Goal: Navigation & Orientation: Find specific page/section

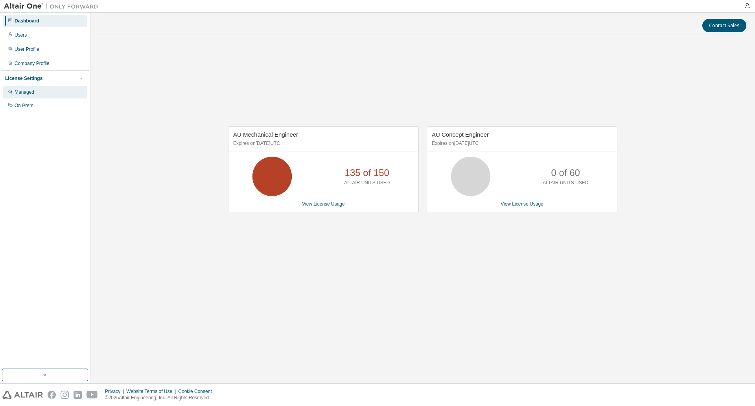
click at [49, 89] on div "Managed" at bounding box center [45, 92] width 84 height 13
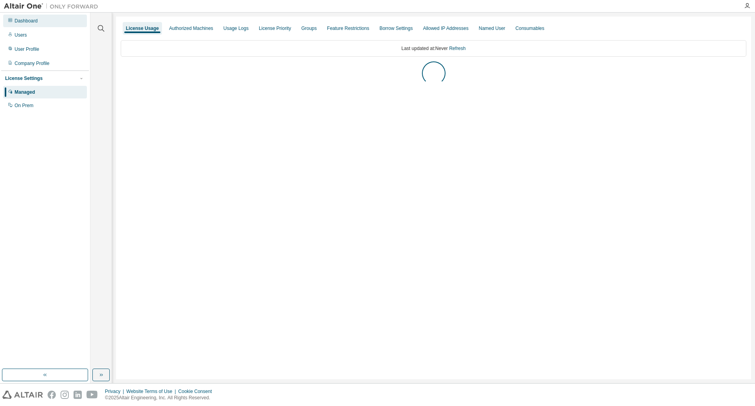
click at [56, 24] on div "Dashboard" at bounding box center [45, 21] width 84 height 13
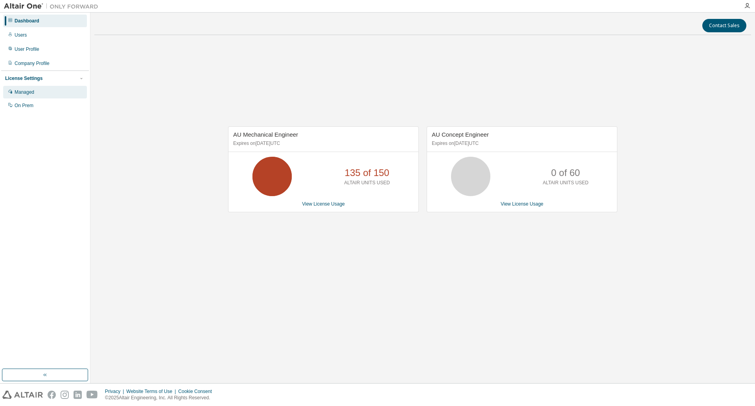
click at [27, 94] on div "Managed" at bounding box center [25, 92] width 20 height 6
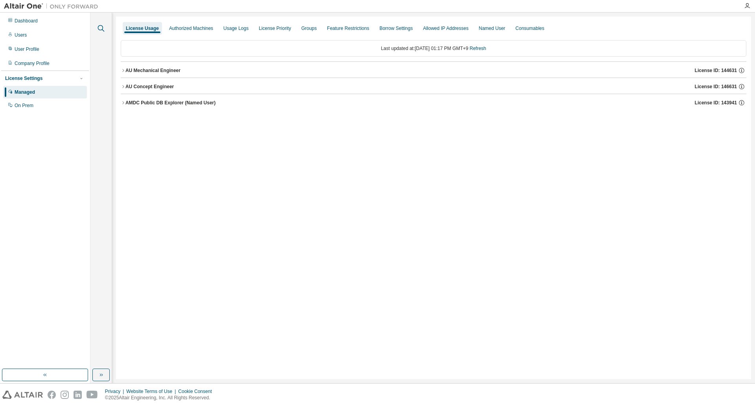
click at [103, 31] on icon "button" at bounding box center [100, 28] width 9 height 9
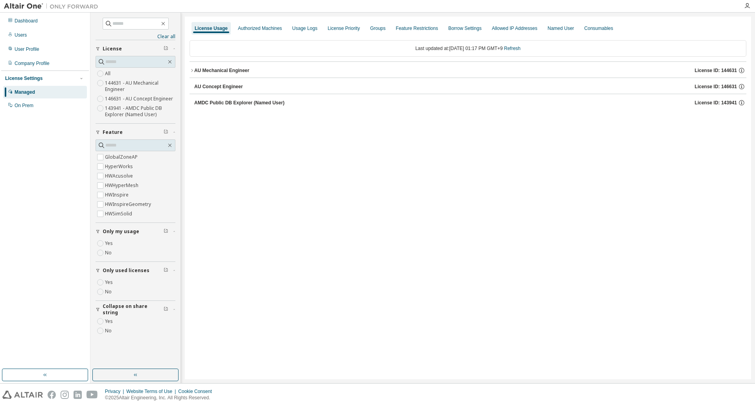
click at [194, 71] on icon "button" at bounding box center [192, 70] width 5 height 5
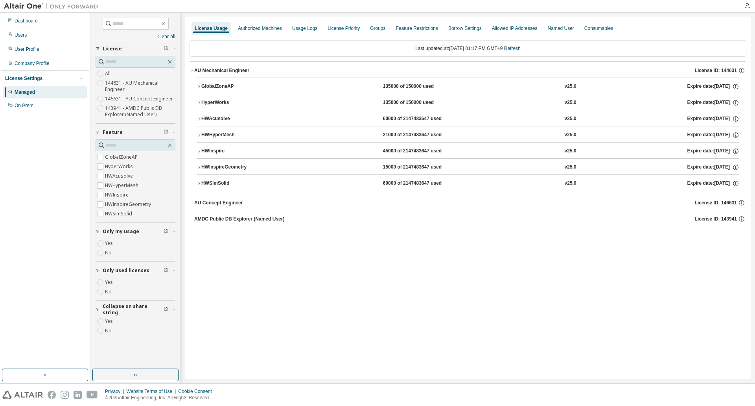
click at [200, 185] on icon "button" at bounding box center [199, 183] width 5 height 5
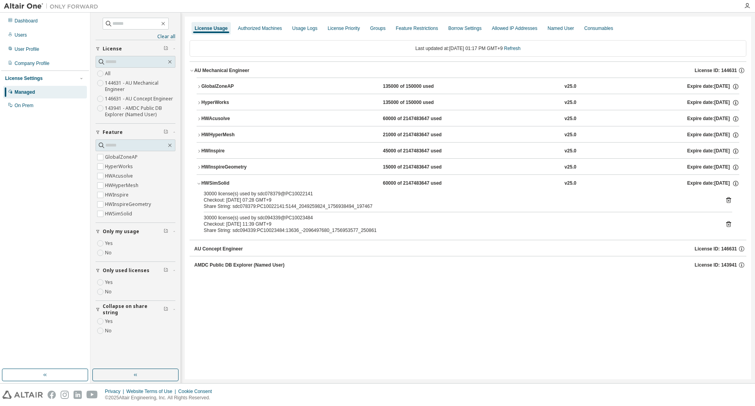
click at [200, 168] on icon "button" at bounding box center [199, 167] width 5 height 5
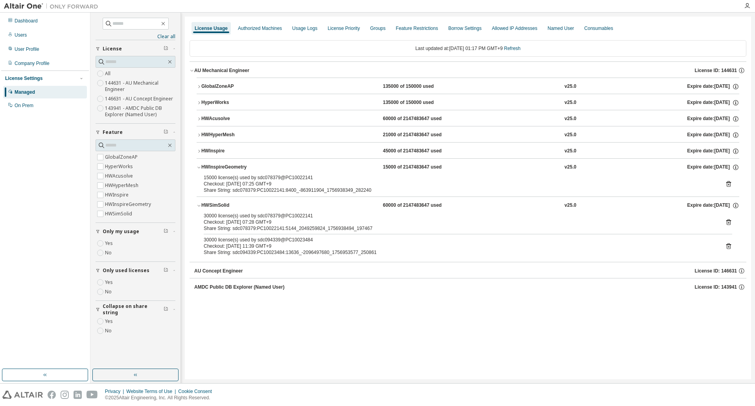
click at [200, 168] on icon "button" at bounding box center [199, 167] width 5 height 5
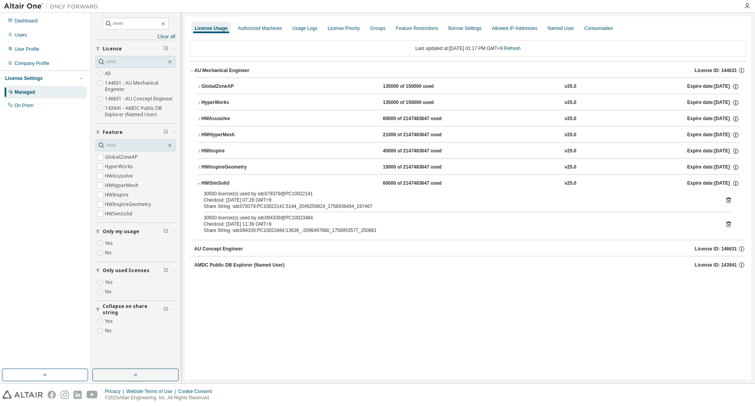
click at [199, 152] on icon "button" at bounding box center [199, 151] width 2 height 3
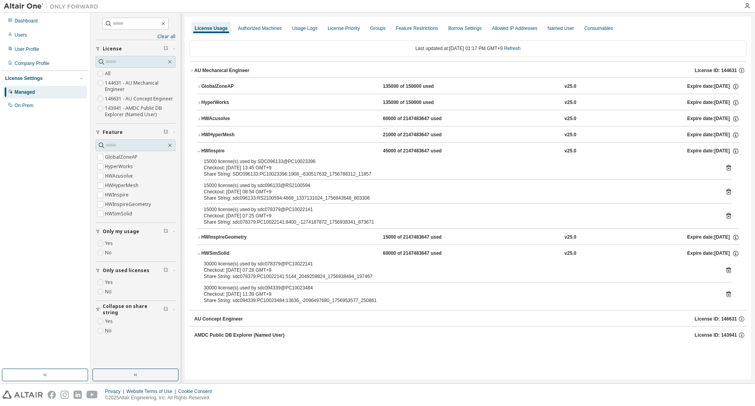
click at [198, 135] on icon "button" at bounding box center [199, 135] width 5 height 5
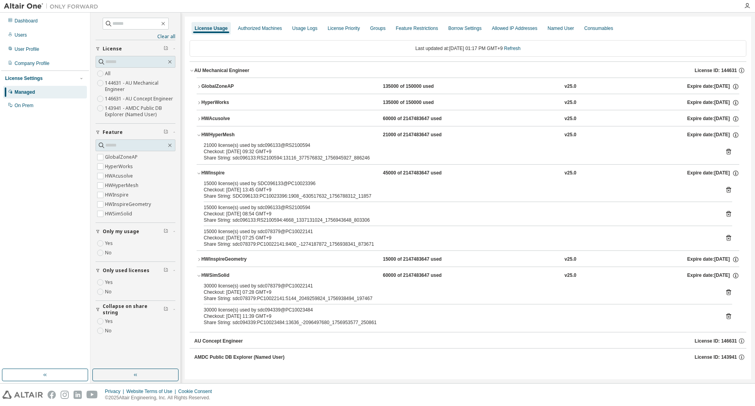
click at [200, 119] on icon "button" at bounding box center [199, 118] width 5 height 5
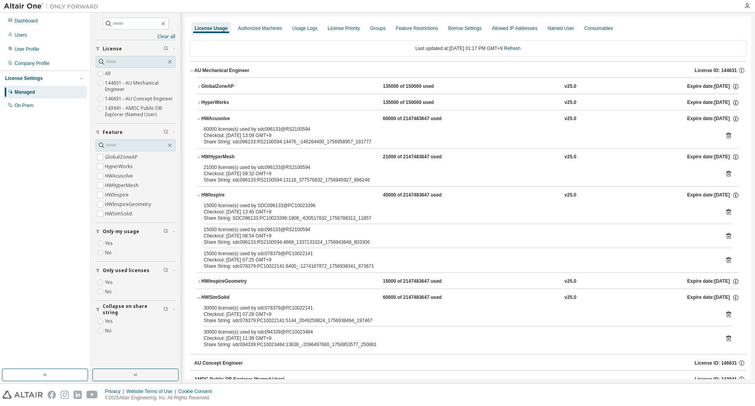
click at [199, 103] on icon "button" at bounding box center [199, 102] width 5 height 5
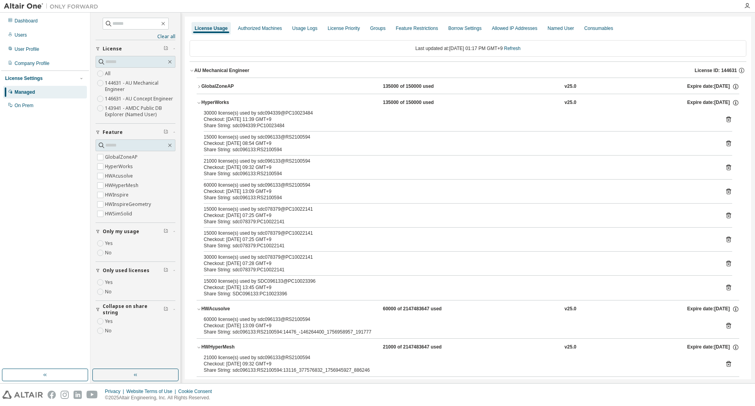
click at [199, 87] on icon "button" at bounding box center [199, 86] width 5 height 5
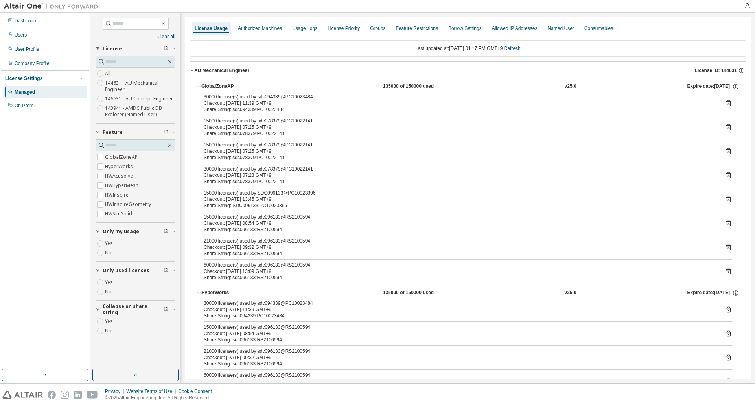
click at [199, 87] on icon "button" at bounding box center [198, 87] width 3 height 2
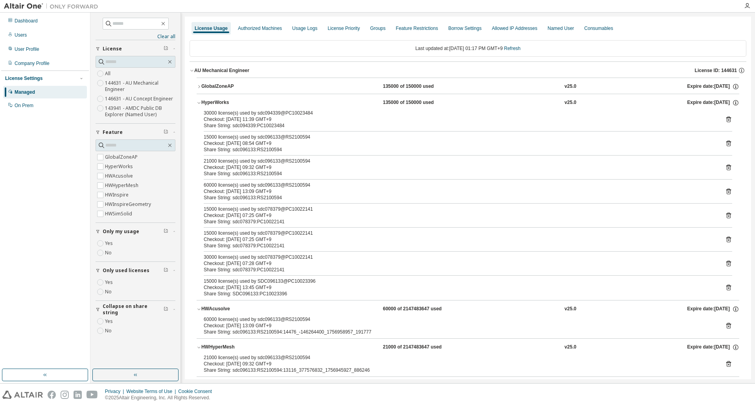
click at [201, 101] on icon "button" at bounding box center [199, 102] width 5 height 5
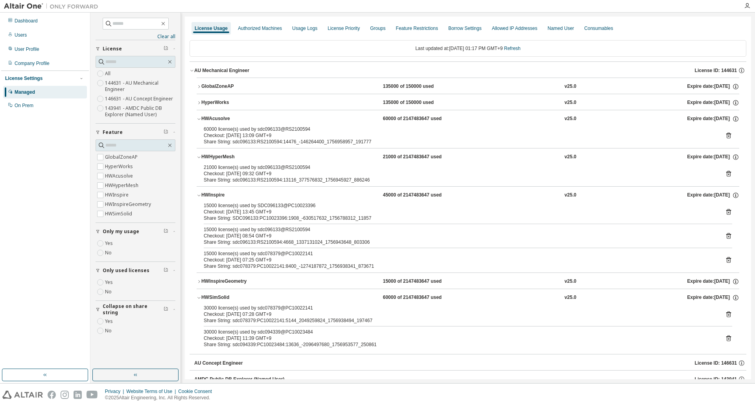
click at [200, 118] on icon "button" at bounding box center [198, 119] width 3 height 2
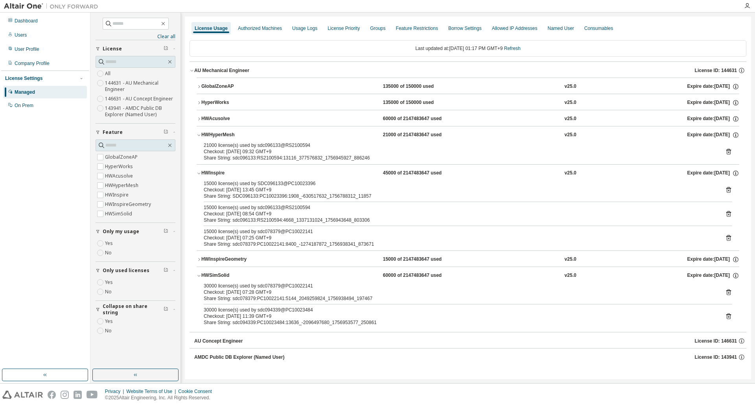
click at [201, 132] on button "HWHyperMesh 21000 of 2147483647 used v25.0 Expire date: [DATE]" at bounding box center [468, 134] width 543 height 17
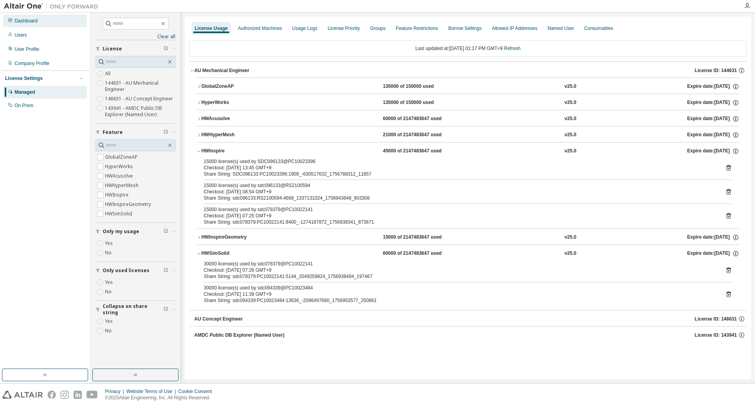
click at [33, 17] on div "Dashboard" at bounding box center [45, 21] width 84 height 13
